Goal: Information Seeking & Learning: Learn about a topic

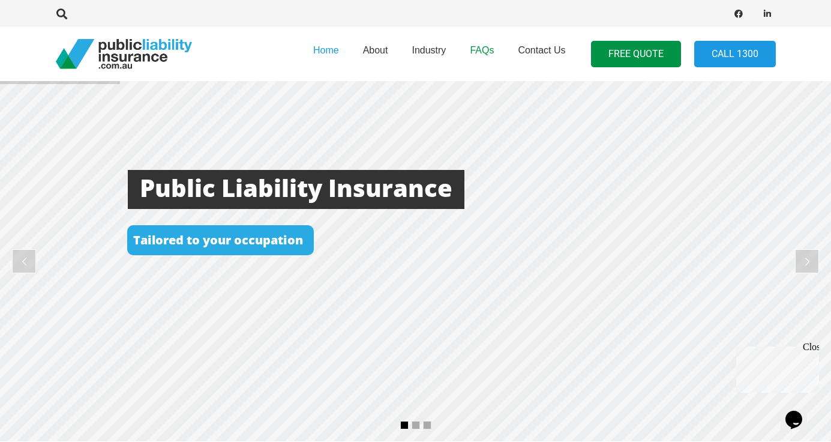
click at [476, 50] on span "FAQs" at bounding box center [482, 50] width 24 height 10
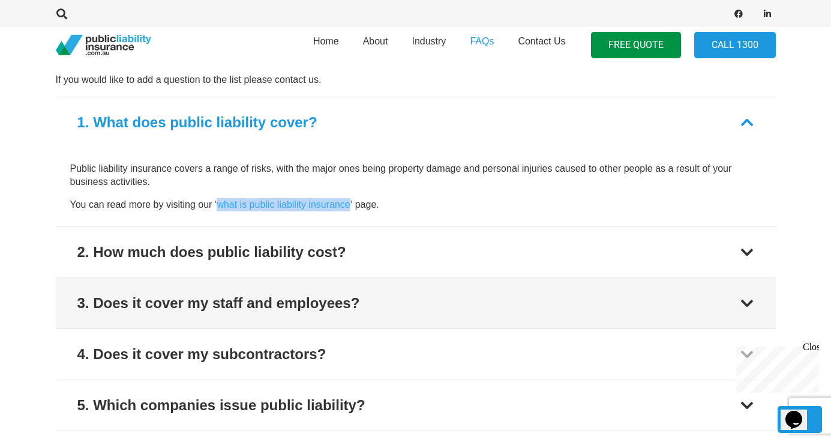
click at [298, 311] on button "3. Does it cover my staff and employees?" at bounding box center [416, 303] width 720 height 50
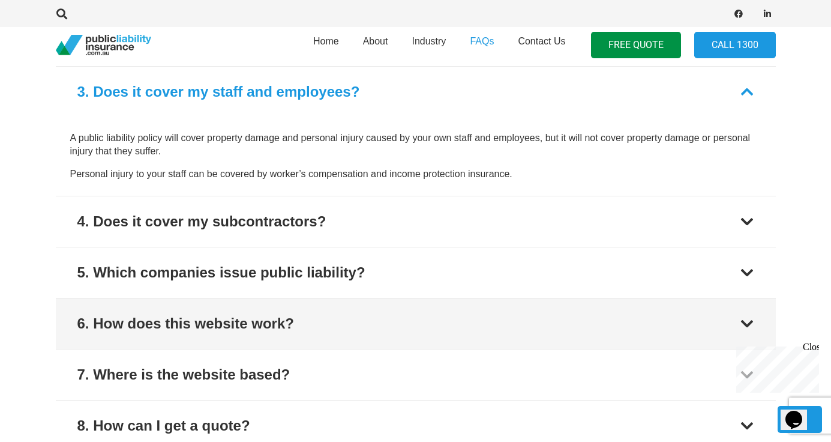
scroll to position [605, 0]
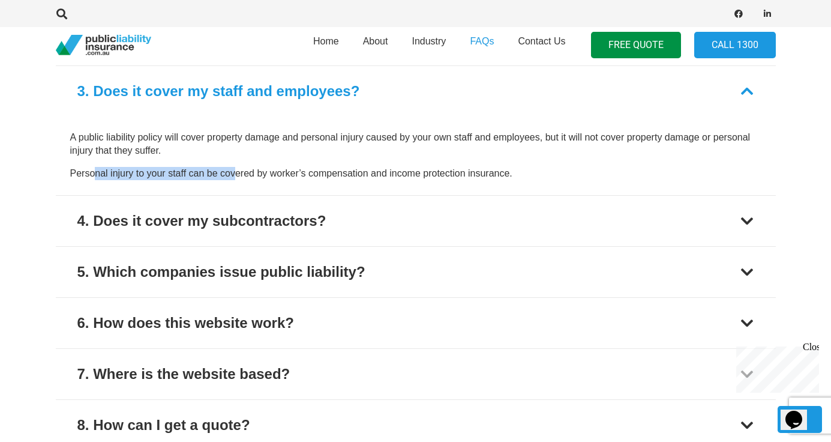
drag, startPoint x: 96, startPoint y: 164, endPoint x: 237, endPoint y: 167, distance: 141.0
click at [237, 167] on p "Personal injury to your staff can be covered by worker’s compensation and incom…" at bounding box center [415, 173] width 691 height 13
click at [271, 163] on div "A public liability policy will cover property damage and personal injury caused…" at bounding box center [415, 156] width 691 height 50
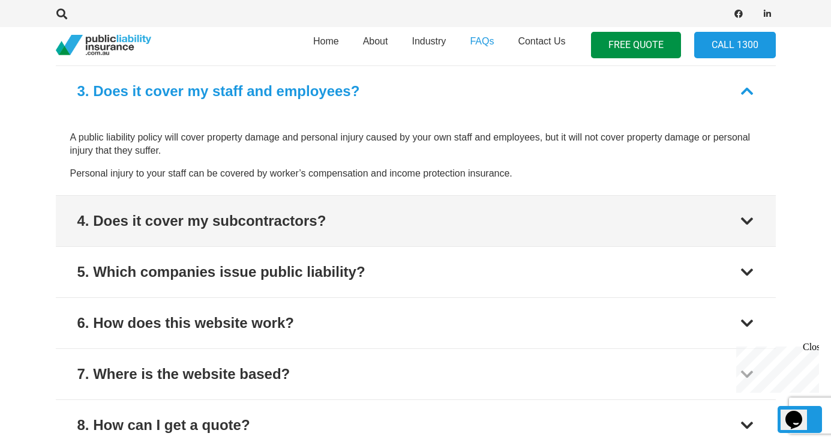
click at [253, 227] on div "4. Does it cover my subcontractors?" at bounding box center [201, 221] width 249 height 22
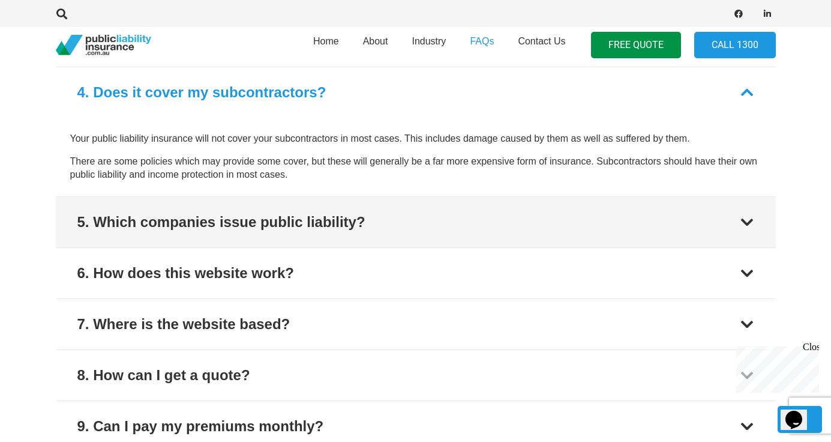
scroll to position [656, 0]
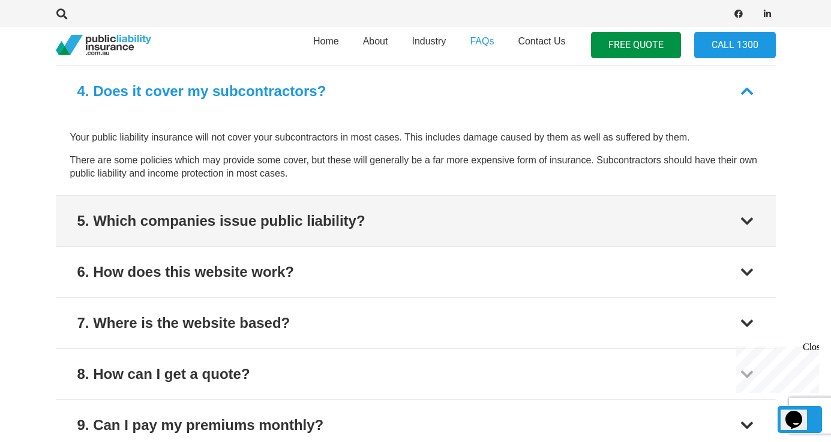
click at [256, 232] on button "5. Which companies issue public liability?" at bounding box center [416, 221] width 720 height 50
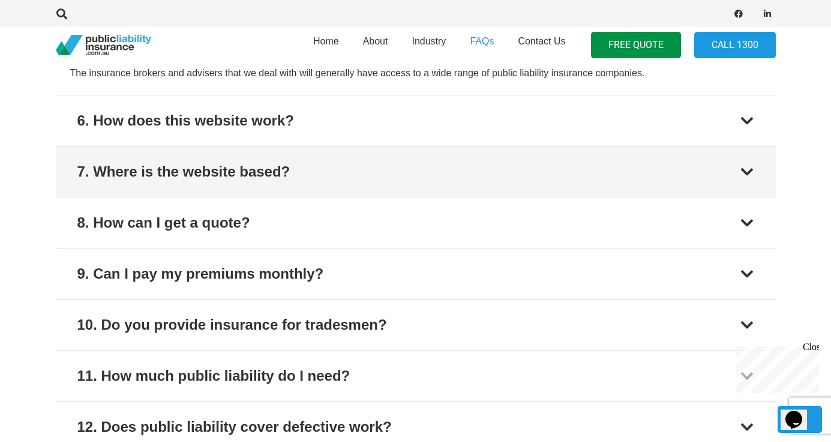
scroll to position [809, 0]
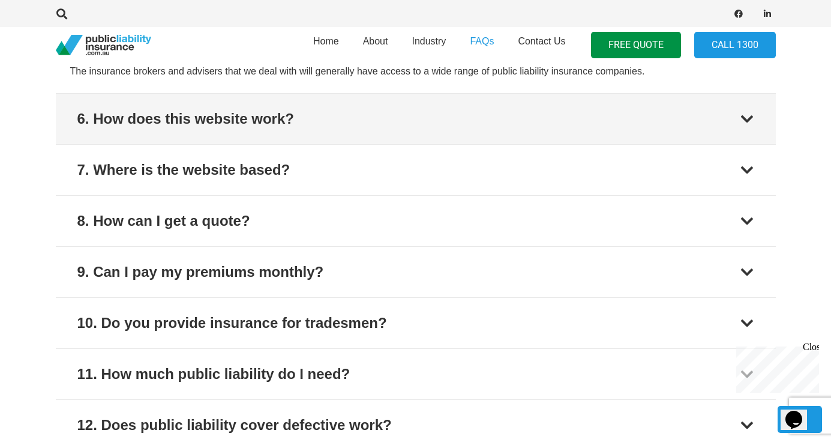
click at [275, 124] on div "6. How does this website work?" at bounding box center [185, 119] width 217 height 22
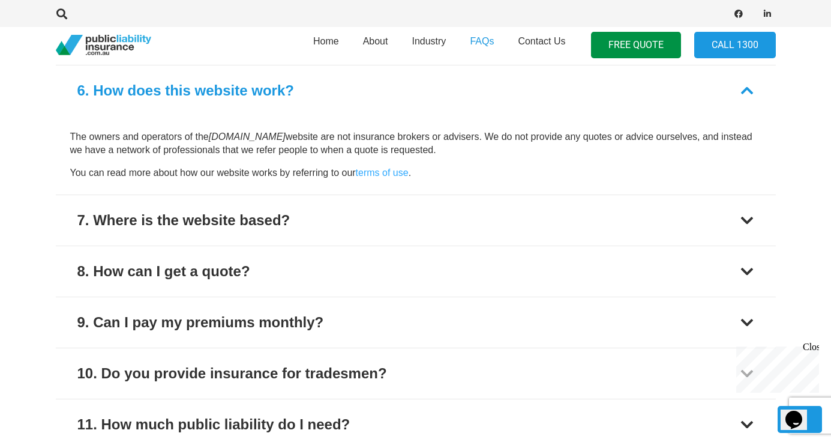
scroll to position [758, 0]
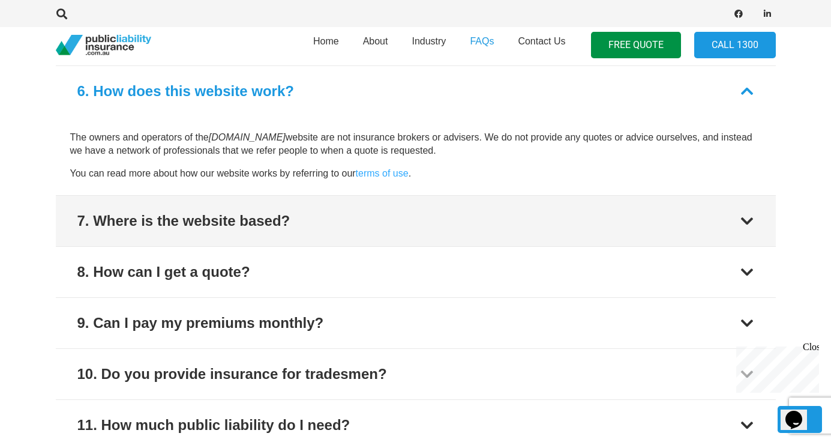
click at [256, 212] on div "7. Where is the website based?" at bounding box center [183, 221] width 213 height 22
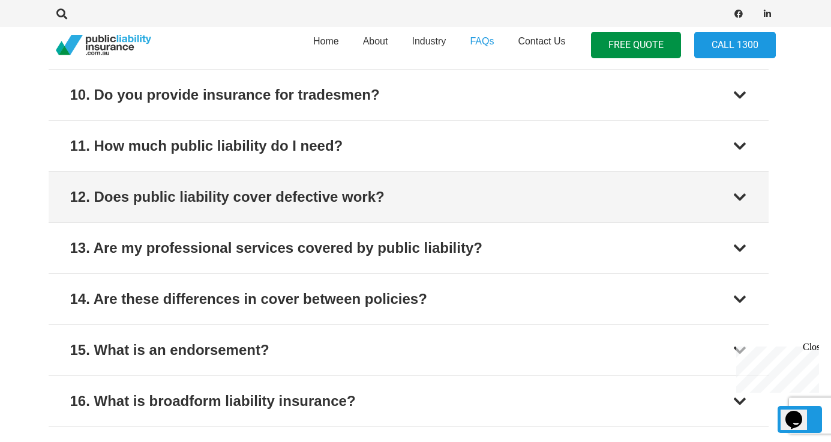
scroll to position [1015, 7]
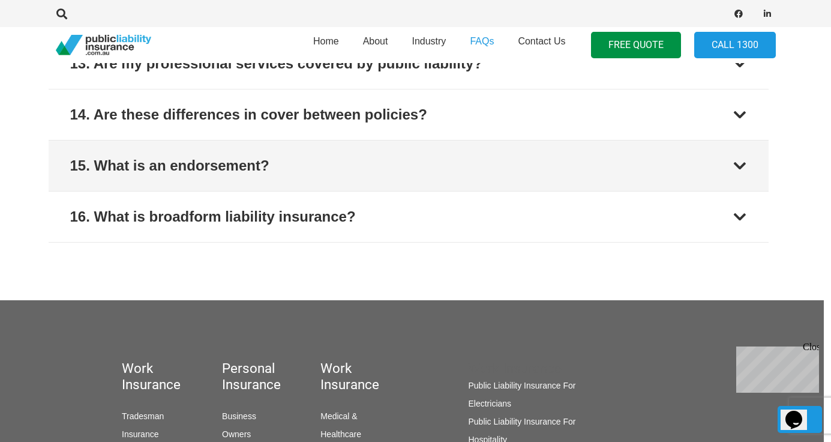
click at [247, 171] on div "15. What is an endorsement?" at bounding box center [169, 166] width 199 height 22
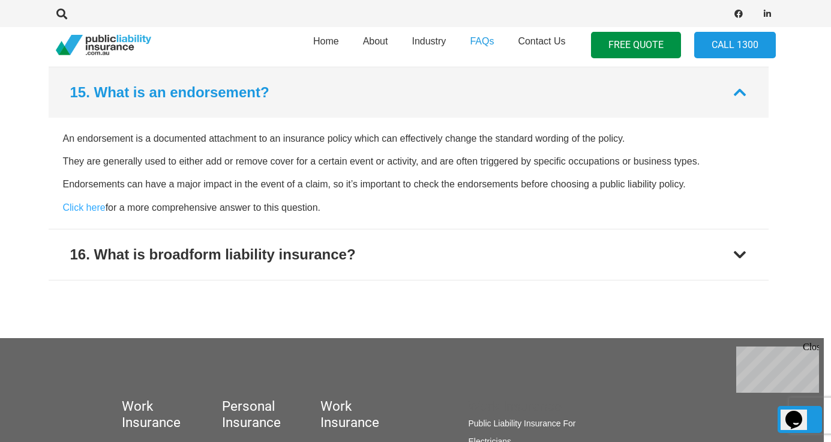
scroll to position [1217, 7]
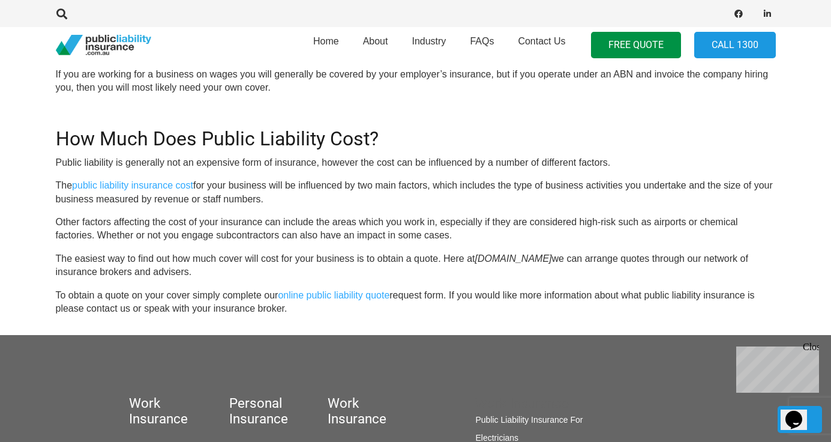
scroll to position [1168, 0]
